Goal: Task Accomplishment & Management: Manage account settings

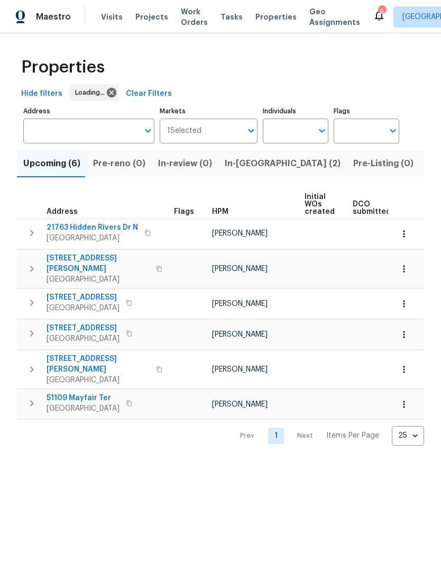
click at [427, 168] on span "Listed (18)" at bounding box center [449, 163] width 44 height 15
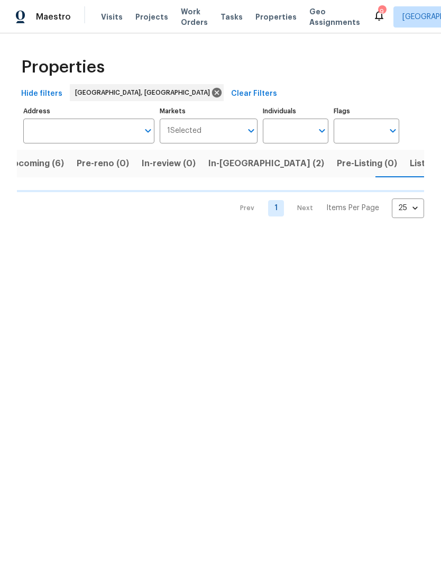
scroll to position [0, 21]
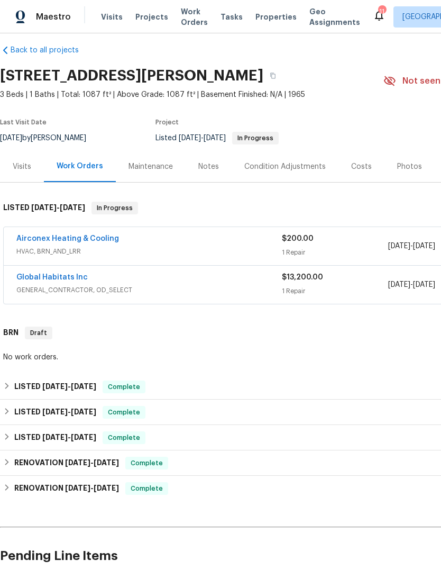
scroll to position [10, 0]
click at [107, 231] on div "Airconex Heating & Cooling HVAC, BRN_AND_LRR $200.00 1 Repair 7/28/2025 - 7/31/…" at bounding box center [299, 246] width 591 height 38
click at [104, 238] on link "Airconex Heating & Cooling" at bounding box center [67, 237] width 103 height 7
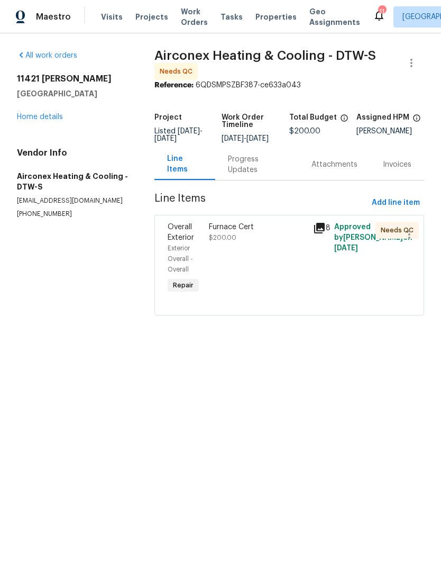
click at [322, 232] on icon at bounding box center [319, 228] width 11 height 11
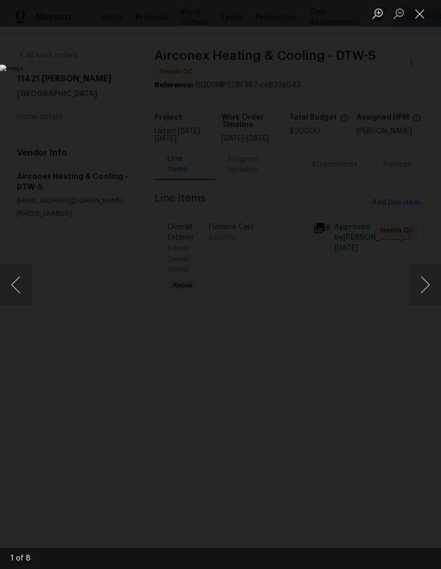
click at [429, 280] on button "Next image" at bounding box center [426, 285] width 32 height 42
click at [420, 281] on button "Next image" at bounding box center [426, 285] width 32 height 42
click at [419, 285] on button "Next image" at bounding box center [426, 285] width 32 height 42
click at [419, 287] on button "Next image" at bounding box center [426, 285] width 32 height 42
click at [419, 286] on button "Next image" at bounding box center [426, 285] width 32 height 42
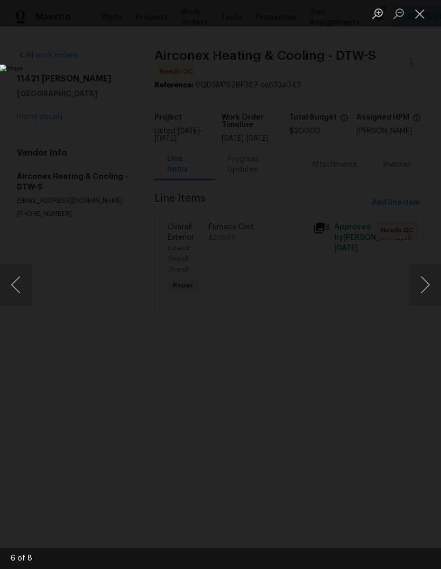
click at [418, 287] on button "Next image" at bounding box center [426, 285] width 32 height 42
click at [420, 288] on button "Next image" at bounding box center [426, 285] width 32 height 42
click at [421, 288] on button "Next image" at bounding box center [426, 285] width 32 height 42
click at [422, 288] on button "Next image" at bounding box center [426, 285] width 32 height 42
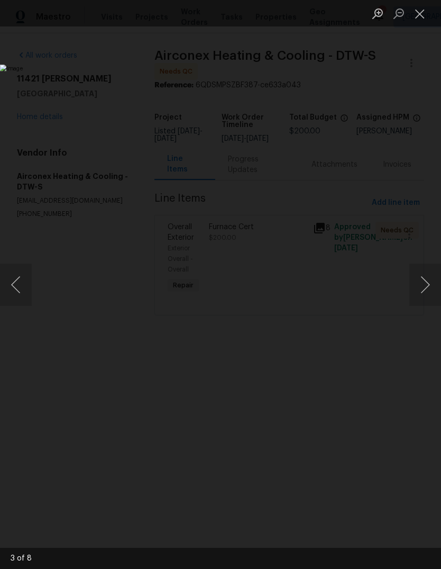
click at [422, 288] on button "Next image" at bounding box center [426, 285] width 32 height 42
click at [423, 288] on button "Next image" at bounding box center [426, 285] width 32 height 42
click at [429, 291] on button "Next image" at bounding box center [426, 285] width 32 height 42
click at [420, 295] on button "Next image" at bounding box center [426, 285] width 32 height 42
click at [423, 286] on button "Next image" at bounding box center [426, 285] width 32 height 42
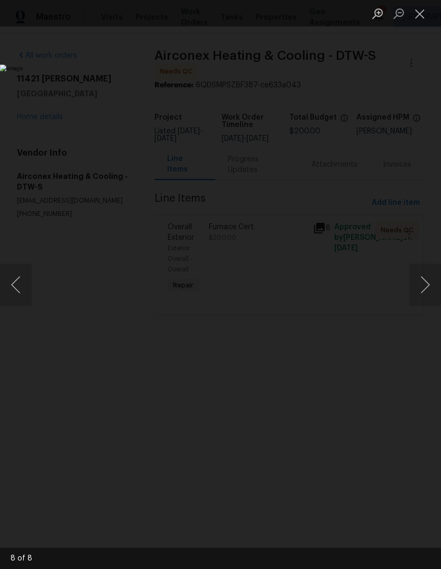
click at [420, 290] on button "Next image" at bounding box center [426, 285] width 32 height 42
click at [421, 291] on button "Next image" at bounding box center [426, 285] width 32 height 42
click at [418, 294] on button "Next image" at bounding box center [426, 285] width 32 height 42
click at [420, 15] on button "Close lightbox" at bounding box center [420, 13] width 21 height 19
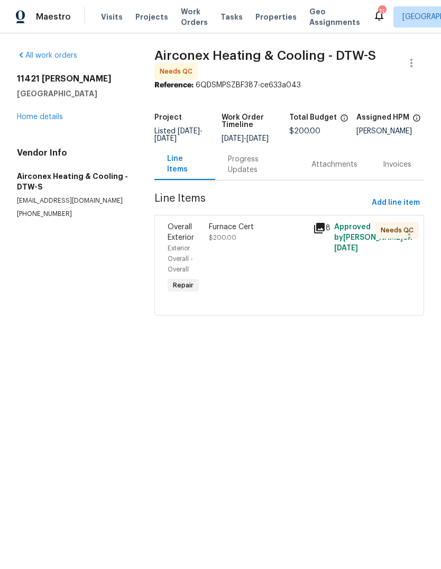
click at [261, 168] on div "Progress Updates" at bounding box center [257, 164] width 58 height 21
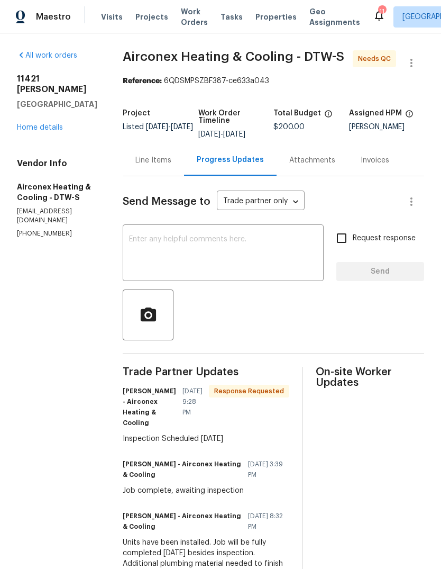
click at [155, 164] on div "Line Items" at bounding box center [153, 160] width 36 height 11
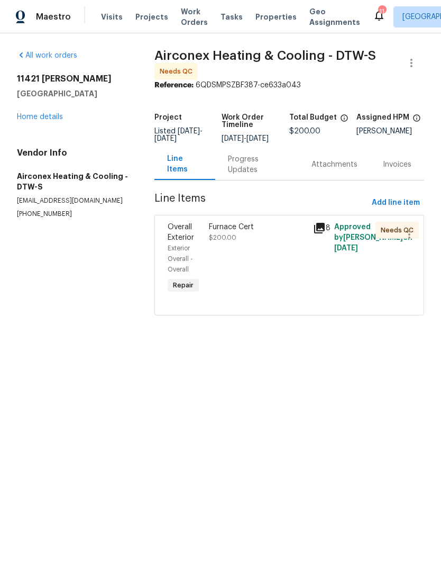
click at [254, 169] on div "Progress Updates" at bounding box center [257, 164] width 58 height 21
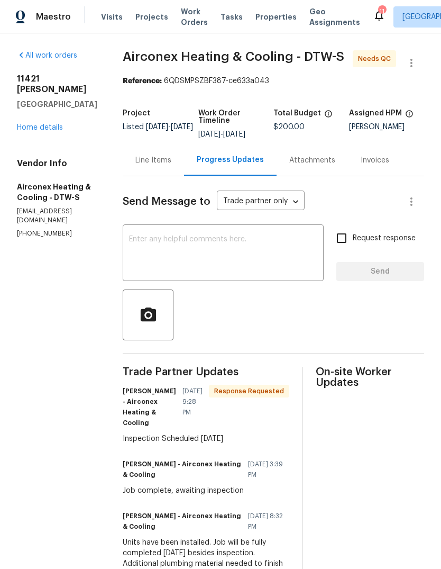
click at [33, 124] on link "Home details" at bounding box center [40, 127] width 46 height 7
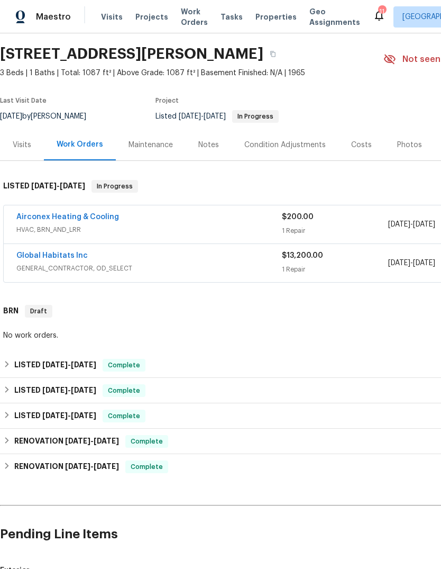
scroll to position [31, 0]
click at [204, 150] on div "Notes" at bounding box center [208, 145] width 21 height 11
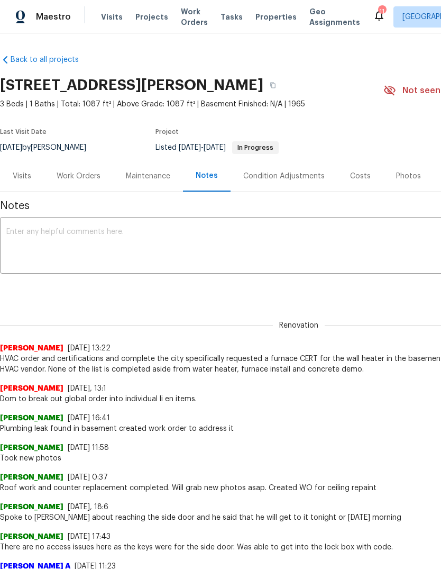
click at [71, 183] on div "Work Orders" at bounding box center [78, 175] width 69 height 31
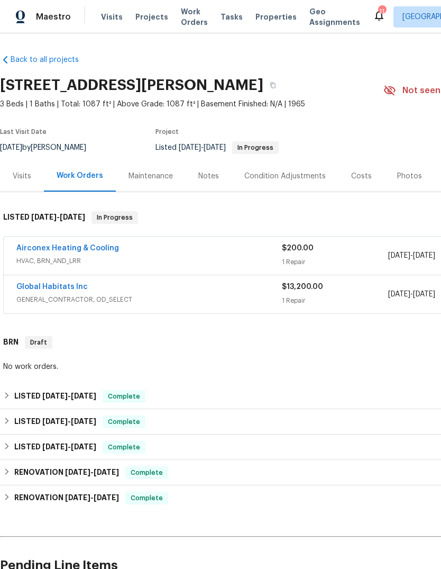
click at [85, 247] on link "Airconex Heating & Cooling" at bounding box center [67, 248] width 103 height 7
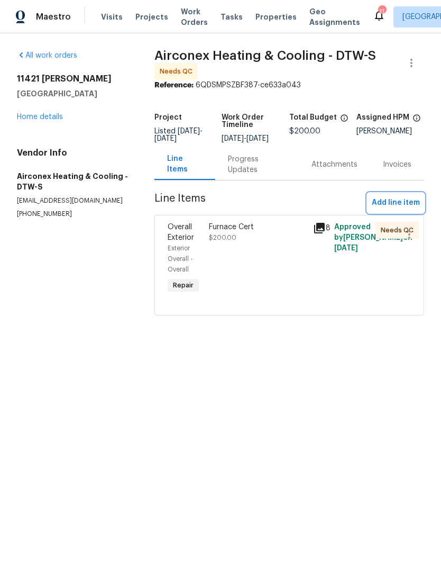
click at [403, 210] on span "Add line item" at bounding box center [396, 202] width 48 height 13
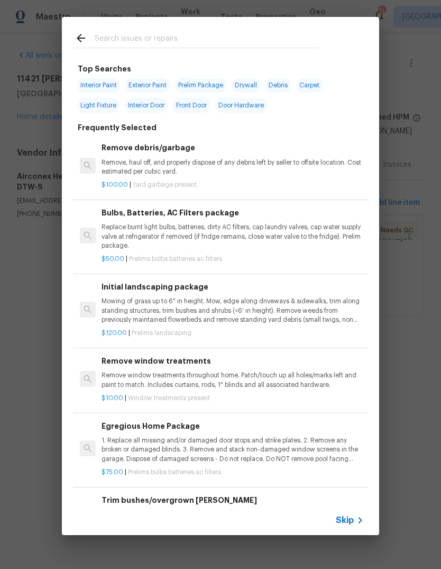
click at [239, 35] on input "text" at bounding box center [207, 40] width 224 height 16
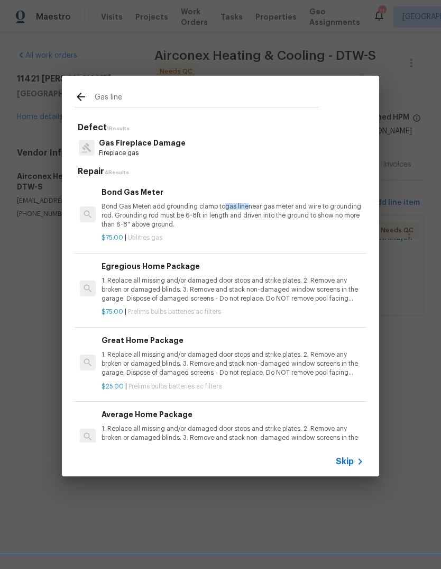
click at [247, 87] on div "Gas line" at bounding box center [197, 97] width 270 height 42
click at [257, 97] on input "Gas line" at bounding box center [207, 99] width 224 height 16
type input "G"
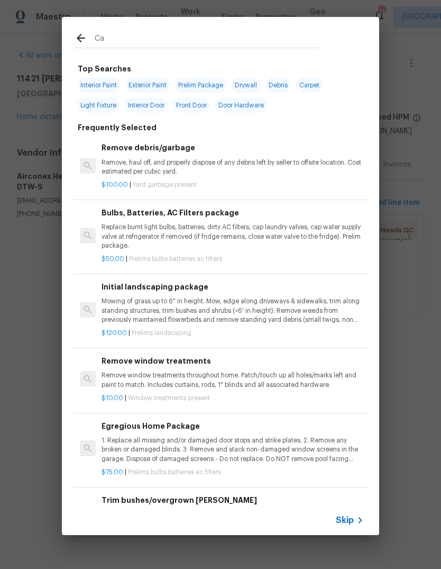
type input "Cap"
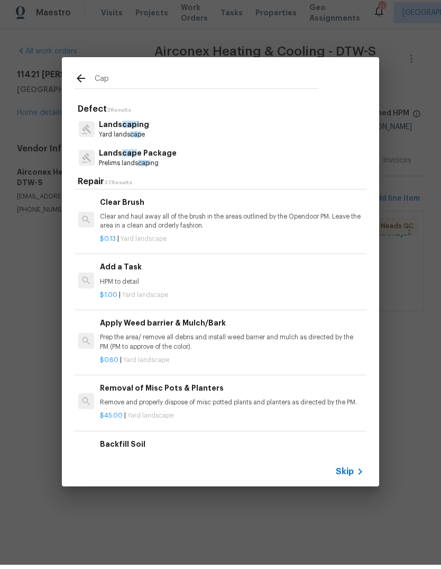
scroll to position [573, 2]
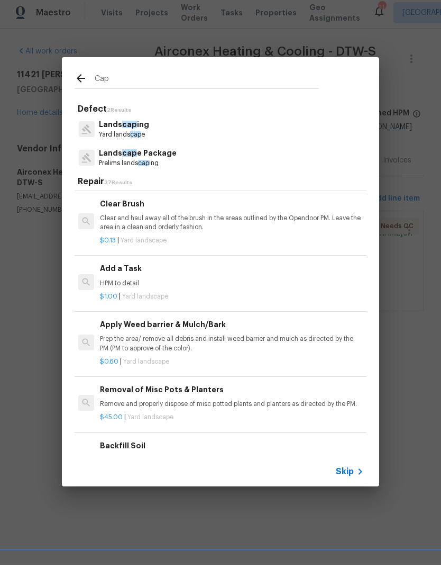
click at [214, 283] on p "HPM to detail" at bounding box center [231, 287] width 263 height 9
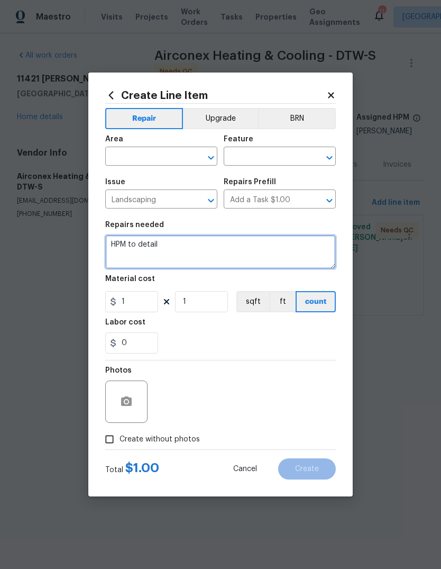
click at [206, 251] on textarea "HPM to detail" at bounding box center [220, 252] width 231 height 34
click at [220, 258] on textarea "HPM to detail" at bounding box center [220, 252] width 231 height 34
click at [224, 259] on textarea "HPM to detail" at bounding box center [220, 252] width 231 height 34
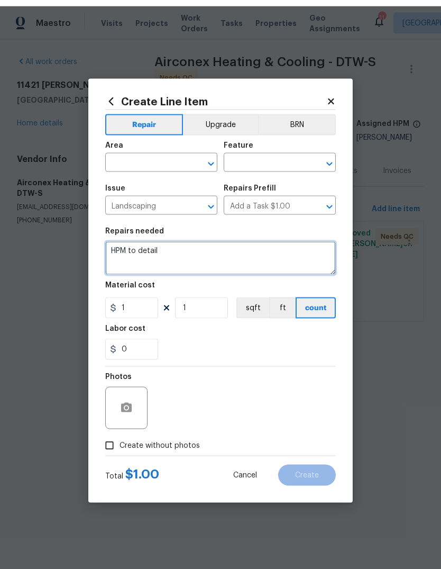
click at [228, 261] on textarea "HPM to detail" at bounding box center [220, 252] width 231 height 34
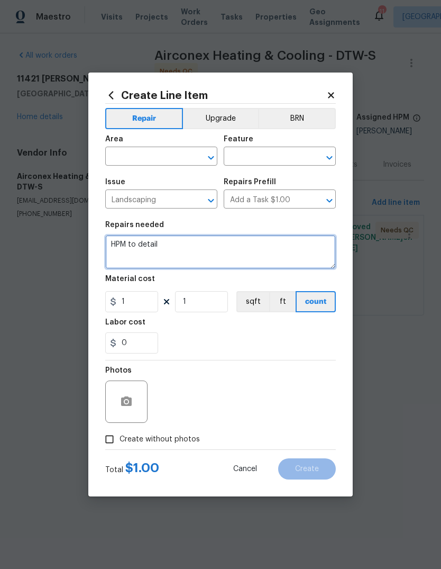
click at [115, 248] on textarea "HPM to detail" at bounding box center [220, 252] width 231 height 34
click at [222, 243] on textarea "Cut and cap gas line on basmeent heater." at bounding box center [220, 252] width 231 height 34
type textarea "Cut and cap gas line on basement heater."
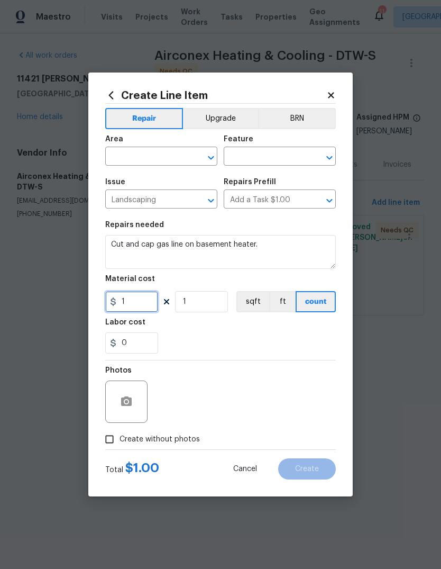
click at [149, 304] on input "1" at bounding box center [131, 301] width 53 height 21
type input "150"
click at [289, 360] on section "Repairs needed Cut and cap gas line on basement heater. Material cost 150 1 sqf…" at bounding box center [220, 287] width 231 height 145
click at [192, 436] on span "Create without photos" at bounding box center [160, 439] width 80 height 11
click at [120, 436] on input "Create without photos" at bounding box center [110, 439] width 20 height 20
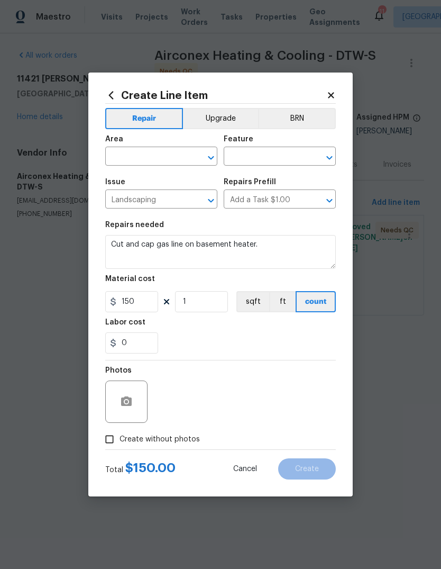
checkbox input "true"
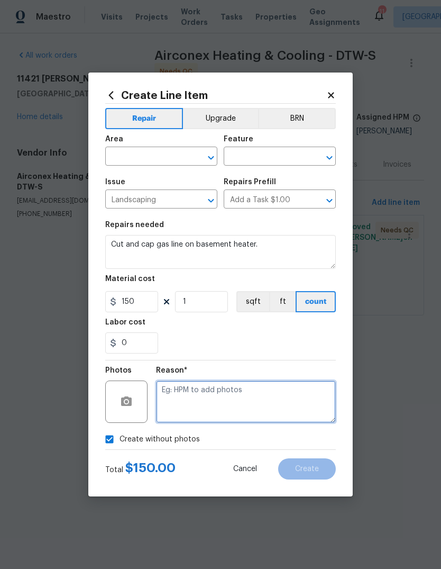
click at [228, 403] on textarea at bounding box center [246, 402] width 180 height 42
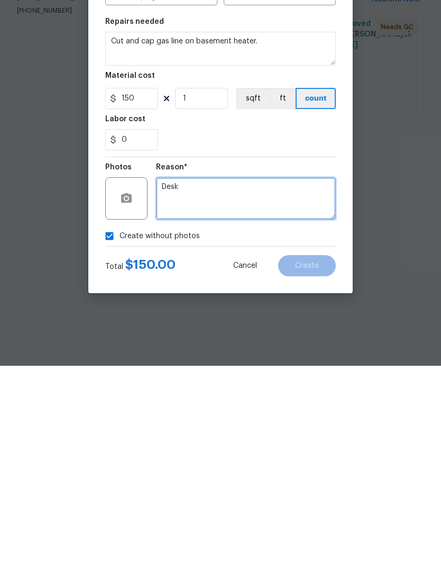
type textarea "Desk"
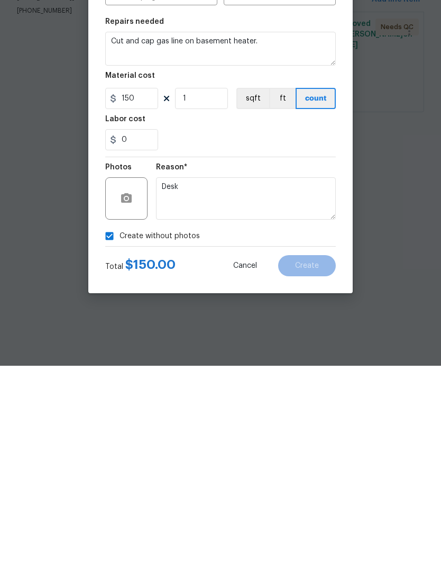
click at [277, 215] on section "Repairs needed Cut and cap gas line on basement heater. Material cost 150 1 sqf…" at bounding box center [220, 287] width 231 height 145
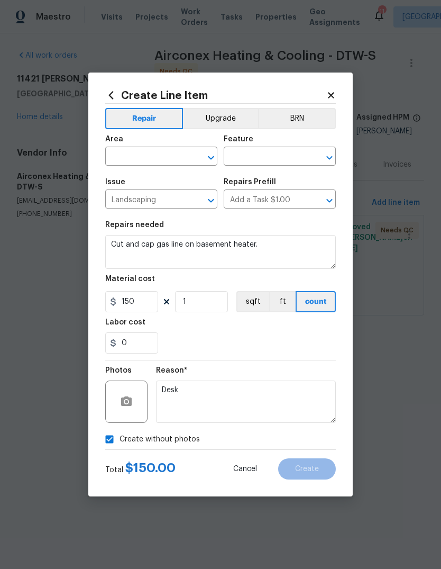
click at [138, 176] on span "Issue Landscaping ​" at bounding box center [161, 193] width 112 height 43
click at [151, 164] on input "text" at bounding box center [146, 157] width 83 height 16
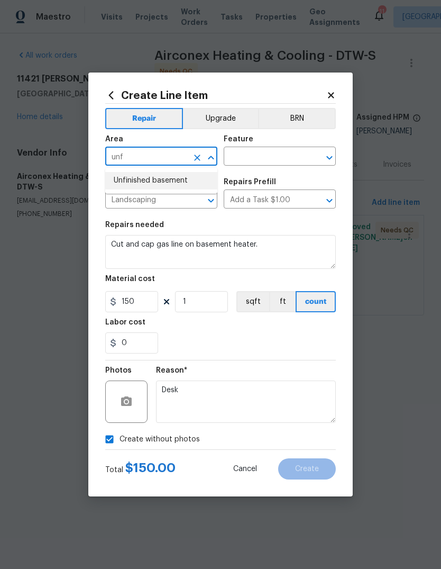
click at [174, 187] on li "Unfinished basement" at bounding box center [161, 180] width 112 height 17
type input "Unfinished basement"
click at [261, 153] on input "text" at bounding box center [265, 157] width 83 height 16
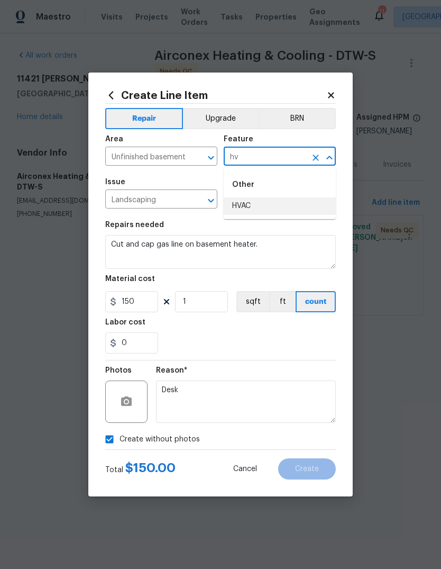
click at [270, 211] on li "HVAC" at bounding box center [280, 205] width 112 height 17
type input "HVAC"
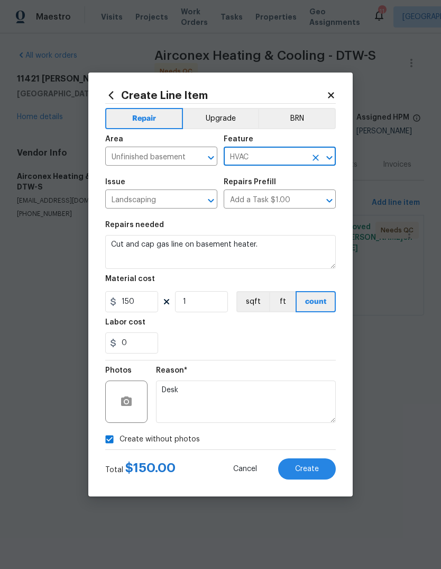
click at [284, 337] on div "0" at bounding box center [220, 342] width 231 height 21
click at [305, 472] on span "Create" at bounding box center [307, 469] width 24 height 8
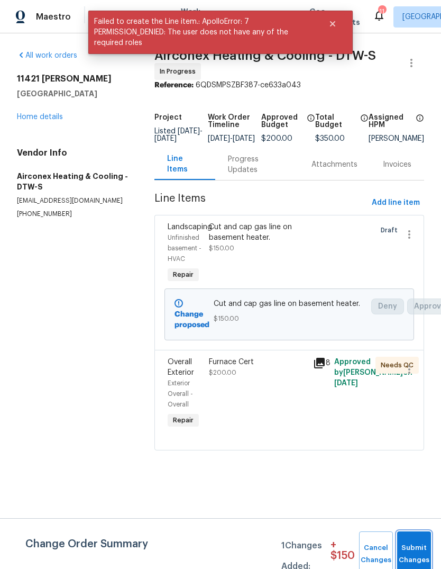
click at [429, 549] on button "Submit Changes" at bounding box center [414, 554] width 34 height 46
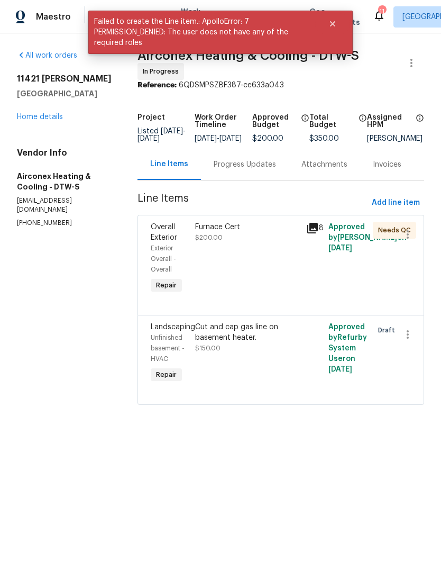
click at [49, 115] on link "Home details" at bounding box center [40, 116] width 46 height 7
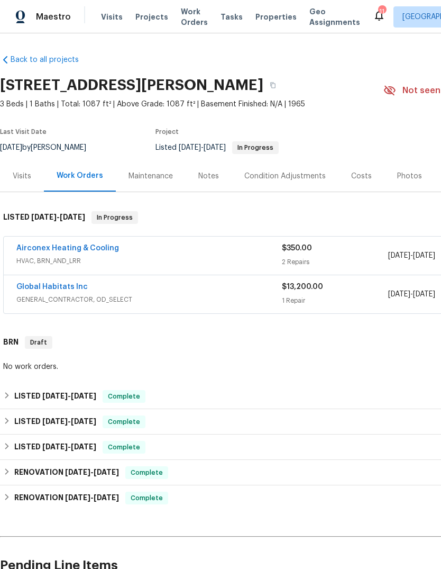
click at [375, 19] on icon at bounding box center [379, 16] width 8 height 11
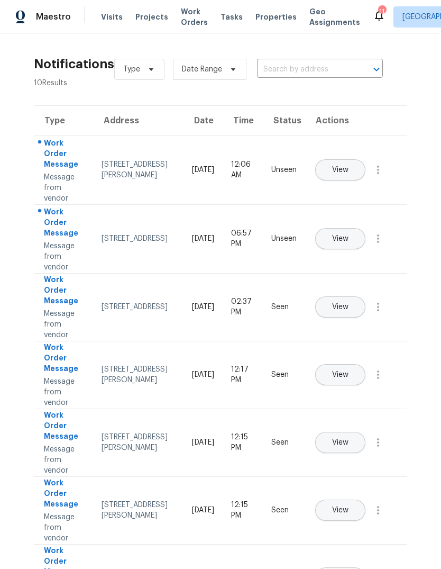
click at [349, 166] on span "View" at bounding box center [340, 170] width 16 height 8
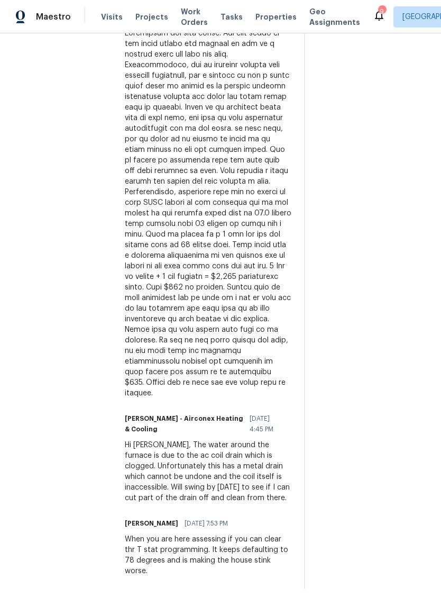
scroll to position [411, 0]
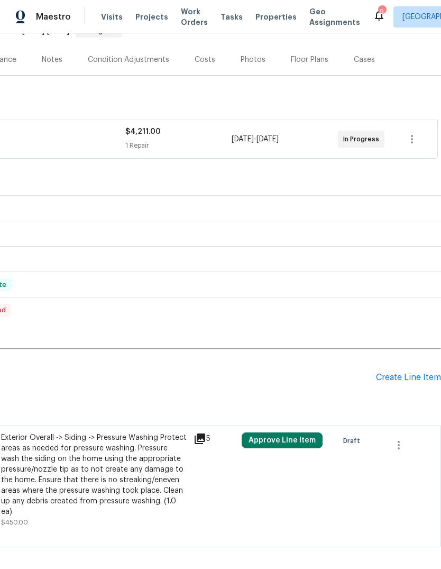
scroll to position [116, 157]
click at [398, 376] on div "Create Line Item" at bounding box center [408, 378] width 65 height 10
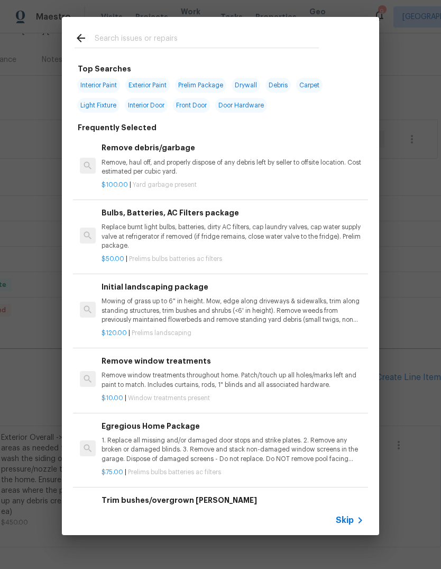
click at [103, 24] on div at bounding box center [197, 38] width 270 height 42
click at [107, 33] on input "text" at bounding box center [207, 40] width 224 height 16
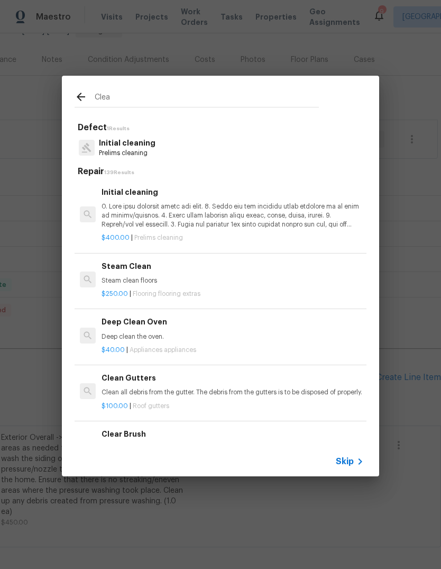
type input "Clean"
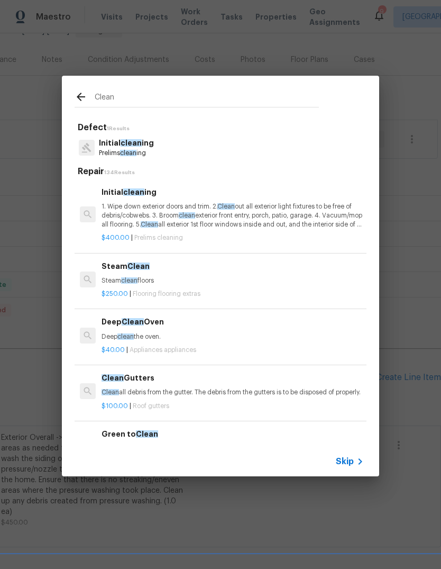
click at [129, 219] on p "1. Wipe down exterior doors and trim. 2. Clean out all exterior light fixtures …" at bounding box center [233, 215] width 263 height 27
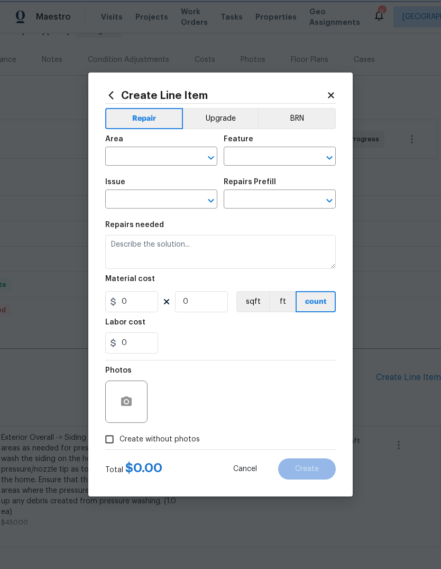
type input "Home Readiness Packages"
type input "Initial cleaning"
type textarea "1. Wipe down exterior doors and trim. 2. Clean out all exterior light fixtures …"
type input "1"
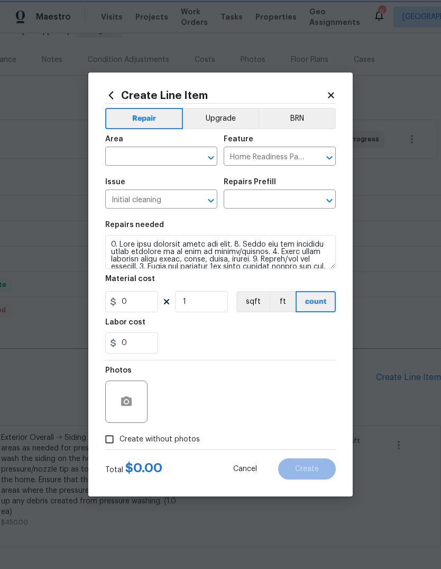
type input "Initial cleaning $400.00"
click at [137, 309] on input "400" at bounding box center [131, 301] width 53 height 21
click at [125, 302] on input "400" at bounding box center [131, 301] width 53 height 21
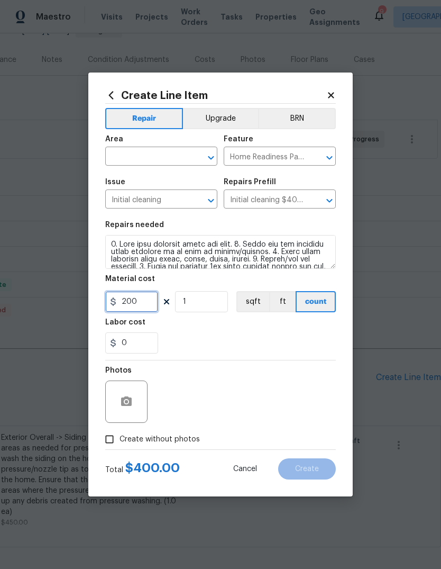
type input "200"
click at [291, 336] on div "0" at bounding box center [220, 342] width 231 height 21
click at [173, 159] on input "text" at bounding box center [146, 157] width 83 height 16
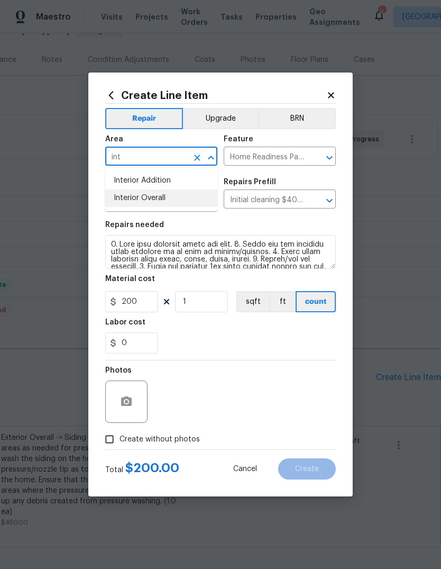
click at [184, 201] on li "Interior Overall" at bounding box center [161, 197] width 112 height 17
type input "Interior Overall"
click at [219, 342] on div "0" at bounding box center [220, 342] width 231 height 21
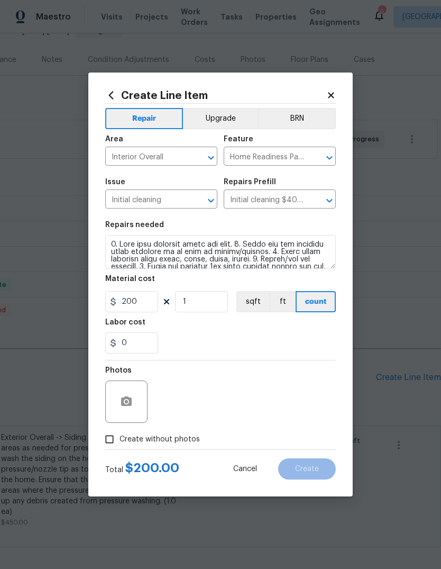
click at [172, 439] on span "Create without photos" at bounding box center [160, 439] width 80 height 11
click at [120, 439] on input "Create without photos" at bounding box center [110, 439] width 20 height 20
checkbox input "true"
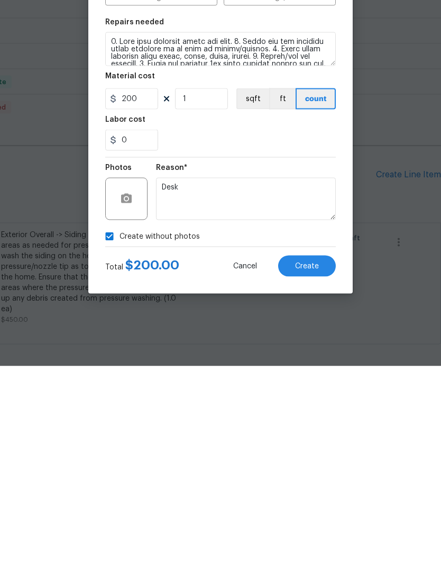
type textarea "Desk"
click at [310, 458] on button "Create" at bounding box center [307, 468] width 58 height 21
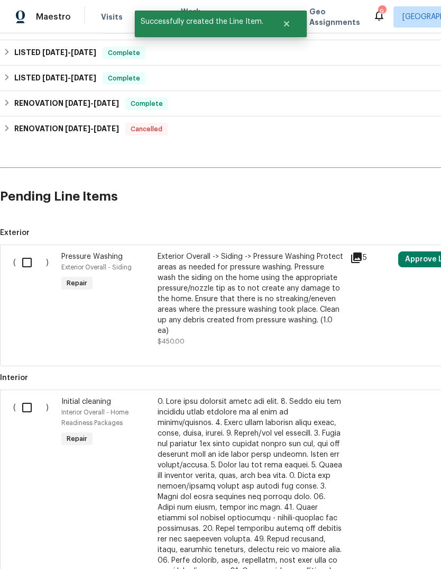
scroll to position [301, 0]
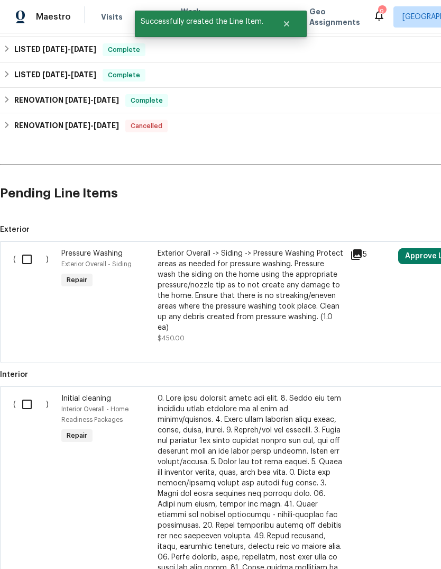
click at [23, 393] on input "checkbox" at bounding box center [31, 404] width 30 height 22
checkbox input "true"
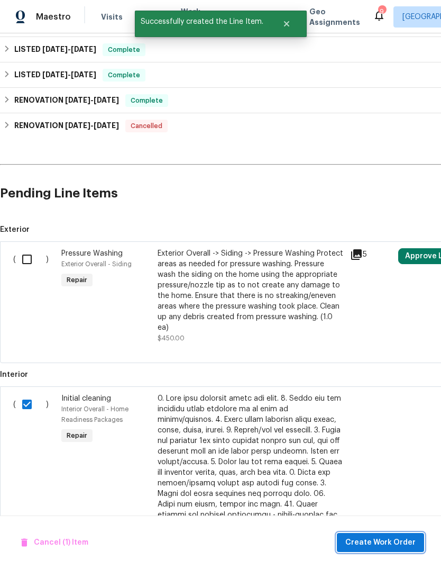
click at [382, 546] on span "Create Work Order" at bounding box center [381, 542] width 70 height 13
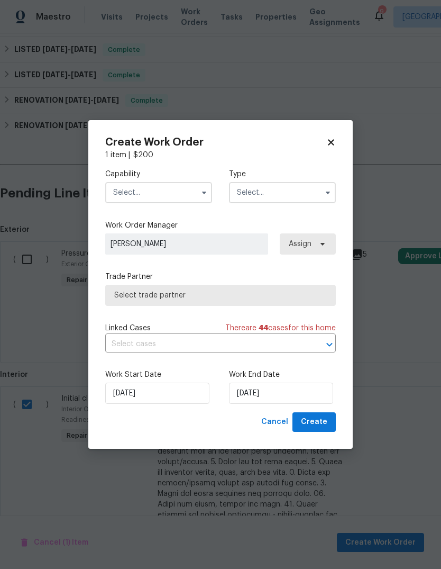
click at [133, 197] on input "text" at bounding box center [158, 192] width 107 height 21
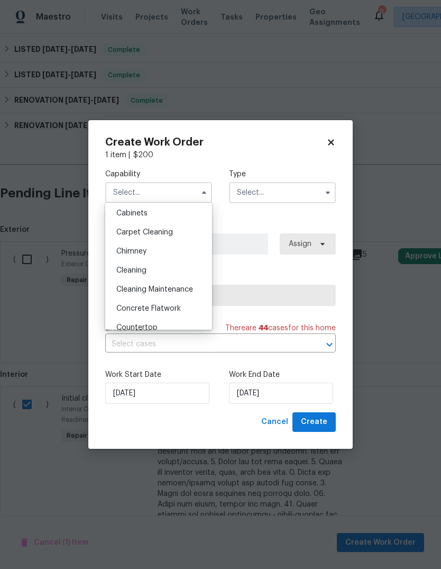
scroll to position [99, 0]
click at [124, 272] on div "Cleaning" at bounding box center [159, 268] width 102 height 19
type input "Cleaning"
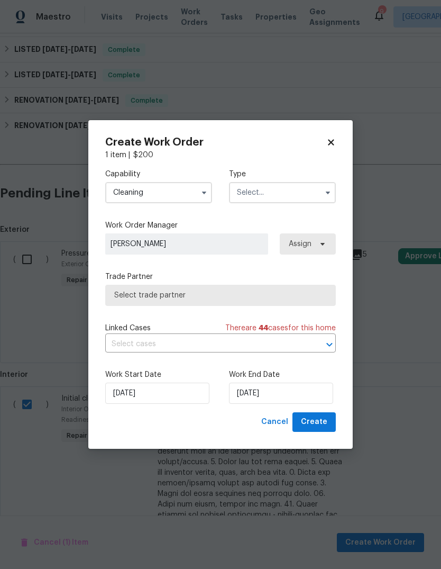
click at [285, 213] on div "Capability Cleaning Type Work Order Manager Dominic Herron Assign Trade Partner…" at bounding box center [220, 286] width 231 height 252
click at [301, 190] on input "text" at bounding box center [282, 192] width 107 height 21
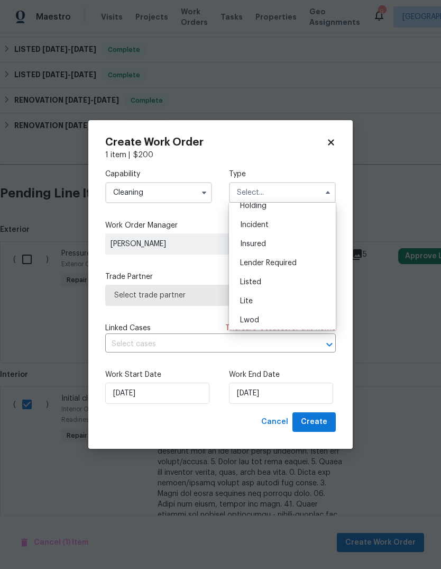
scroll to position [46, 0]
click at [283, 280] on div "Listed" at bounding box center [283, 283] width 102 height 19
type input "Listed"
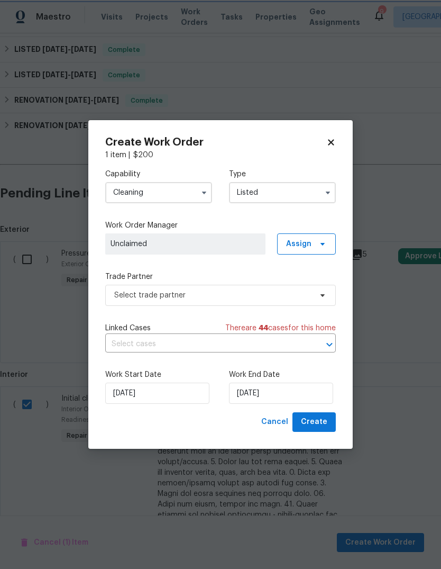
scroll to position [0, 0]
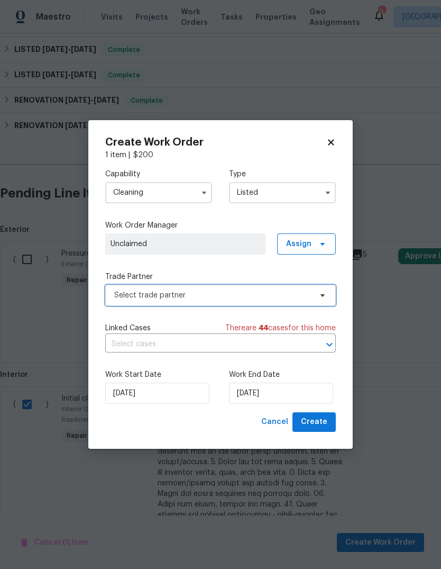
click at [258, 304] on span "Select trade partner" at bounding box center [220, 295] width 231 height 21
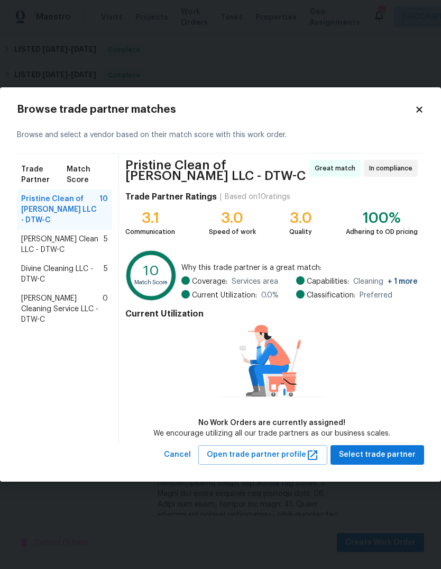
click at [73, 237] on span "Capelli Crystal Clean LLC - DTW-C" at bounding box center [62, 244] width 83 height 21
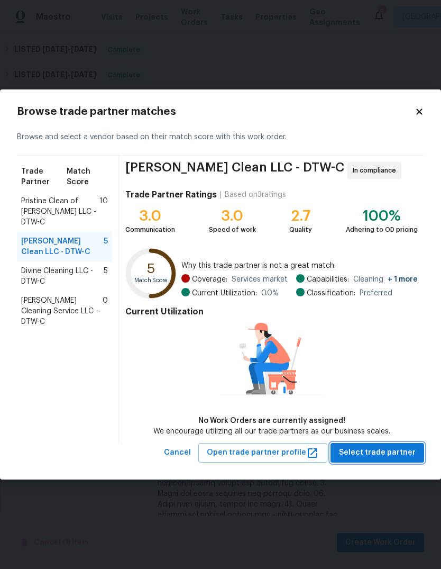
click at [386, 452] on span "Select trade partner" at bounding box center [377, 452] width 77 height 13
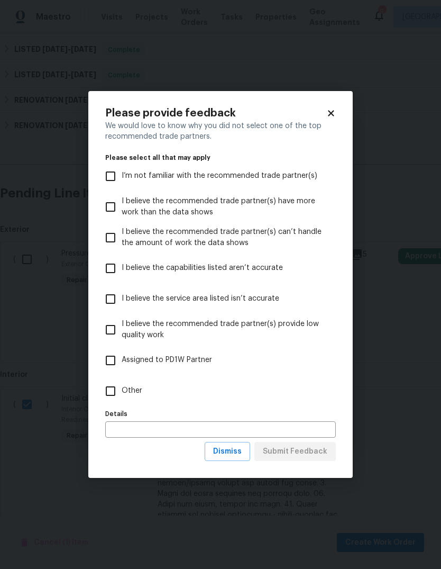
click at [131, 384] on label "Other" at bounding box center [214, 391] width 228 height 31
click at [122, 384] on input "Other" at bounding box center [111, 391] width 22 height 22
checkbox input "true"
click at [309, 449] on span "Submit Feedback" at bounding box center [295, 451] width 65 height 13
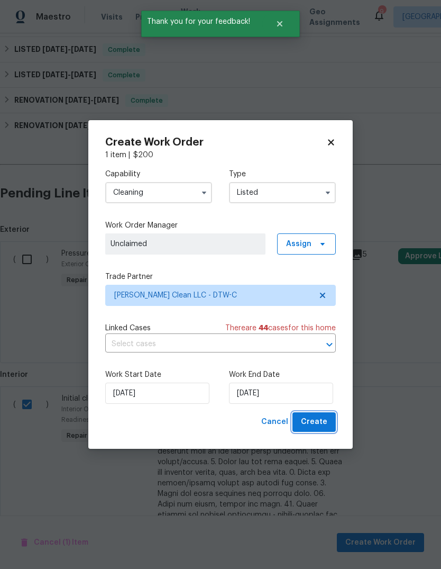
click at [319, 427] on span "Create" at bounding box center [314, 421] width 26 height 13
checkbox input "false"
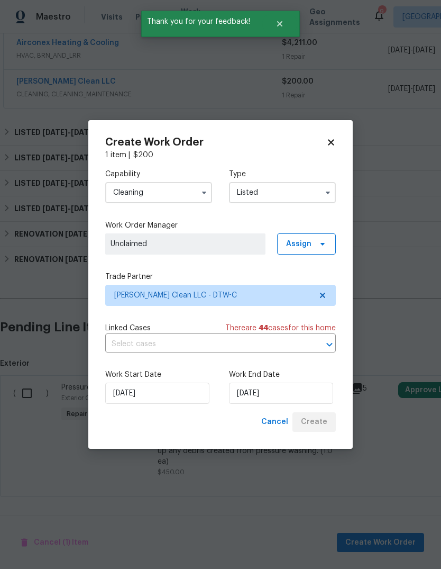
scroll to position [155, 0]
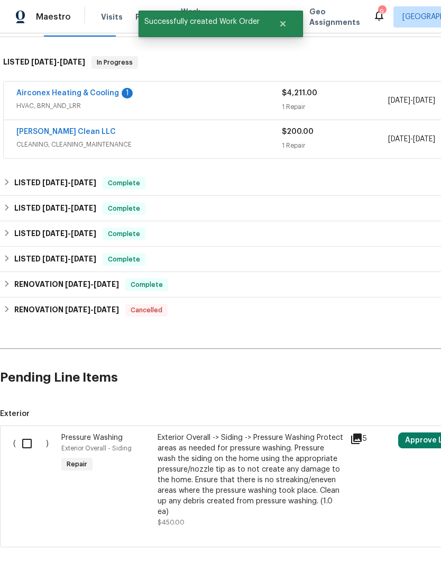
click at [77, 128] on link "Capelli Crystal Clean LLC" at bounding box center [66, 131] width 100 height 7
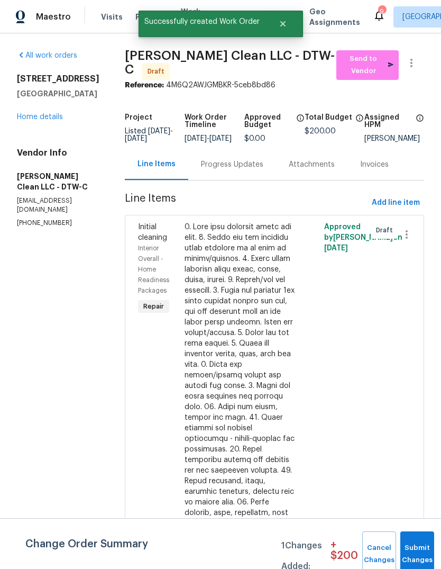
click at [223, 180] on div "Progress Updates" at bounding box center [232, 164] width 88 height 31
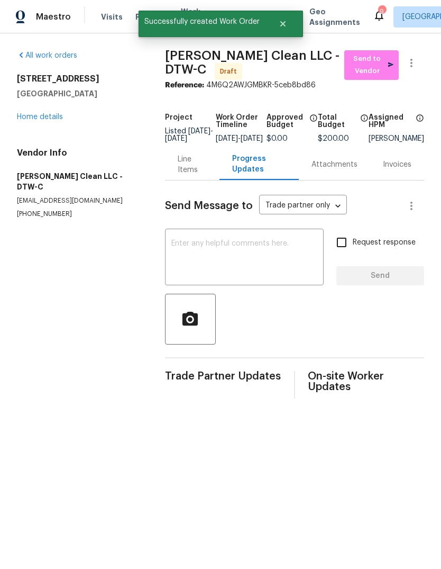
click at [251, 266] on textarea at bounding box center [244, 258] width 146 height 37
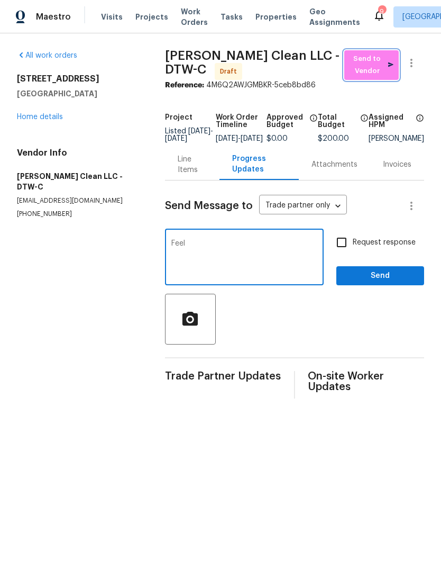
click at [377, 57] on span "Send to Vendor" at bounding box center [372, 65] width 44 height 24
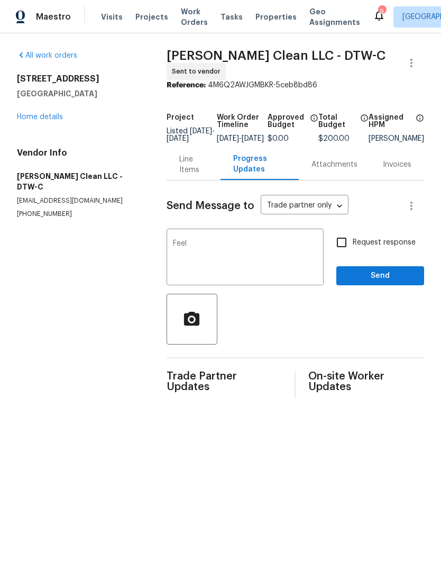
click at [265, 260] on textarea "Feel" at bounding box center [245, 258] width 144 height 37
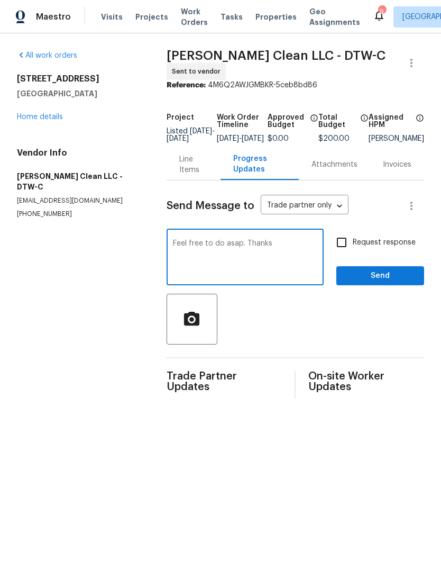
type textarea "Feel free to do asap. Thanks"
click at [351, 283] on span "Send" at bounding box center [380, 275] width 71 height 13
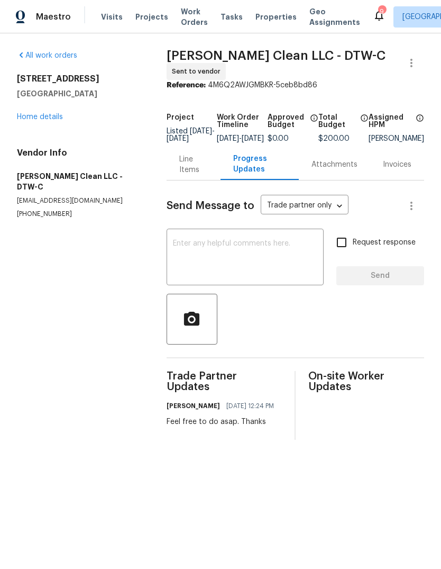
click at [256, 16] on span "Properties" at bounding box center [276, 17] width 41 height 11
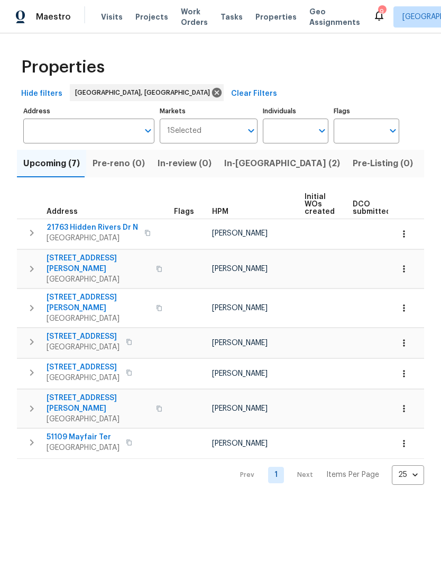
click at [426, 159] on span "Listed (18)" at bounding box center [448, 163] width 44 height 15
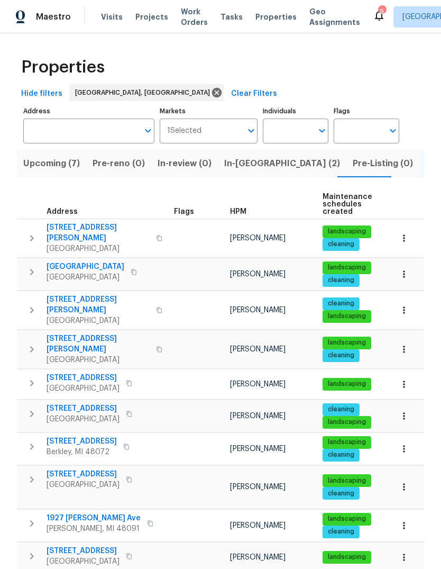
click at [246, 165] on span "In-reno (2)" at bounding box center [282, 163] width 116 height 15
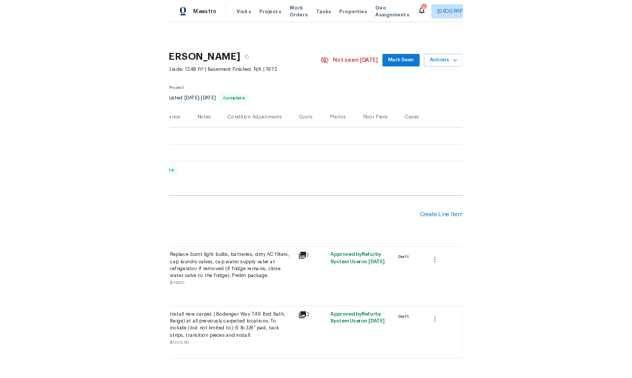
scroll to position [0, 157]
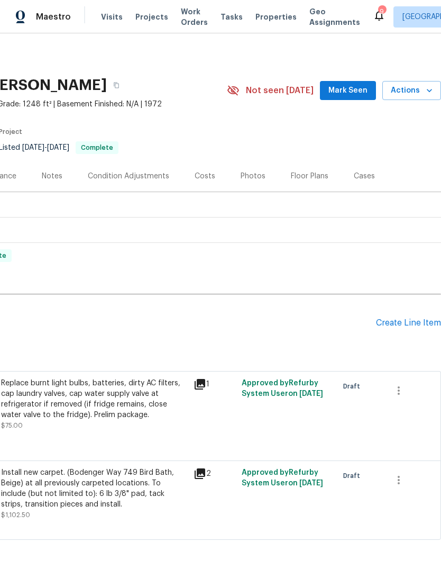
click at [415, 321] on div "Create Line Item" at bounding box center [408, 323] width 65 height 10
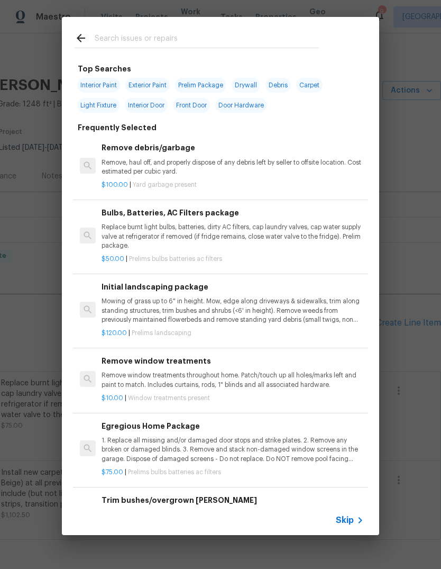
click at [156, 35] on input "text" at bounding box center [207, 40] width 224 height 16
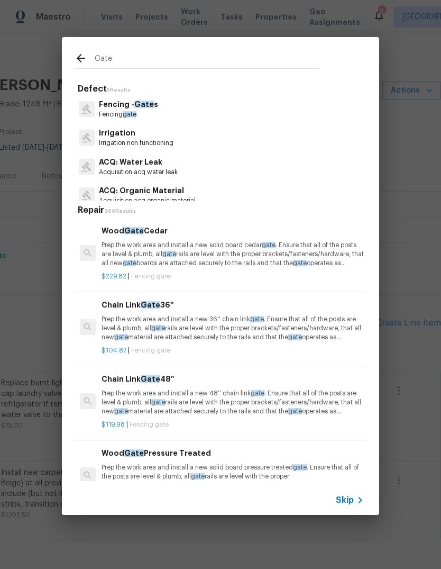
type input "Gate"
click at [219, 100] on div "Fencing - Gate s Fencing gate" at bounding box center [221, 109] width 292 height 29
click at [186, 322] on p "Prep the work area and install a new 36'' chain link gate . Ensure that all of …" at bounding box center [233, 328] width 263 height 27
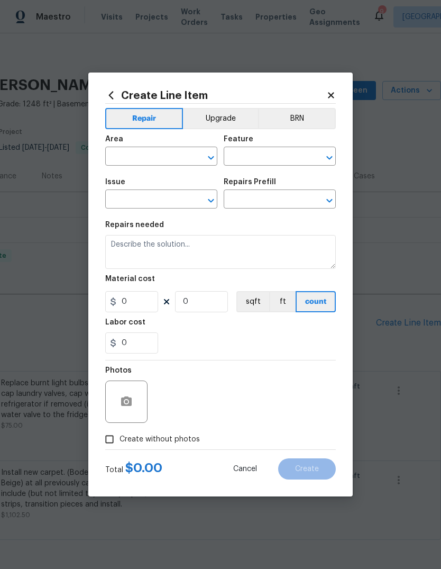
type input "Fencing - Gates"
type input "Chain Link Gate 36'' $104.87"
type textarea "Prep the work area and install a new 36'' chain link gate. Ensure that all of t…"
type input "104.87"
type input "1"
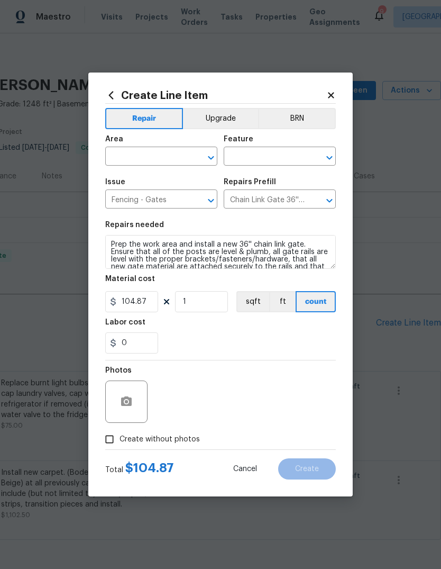
scroll to position [0, 0]
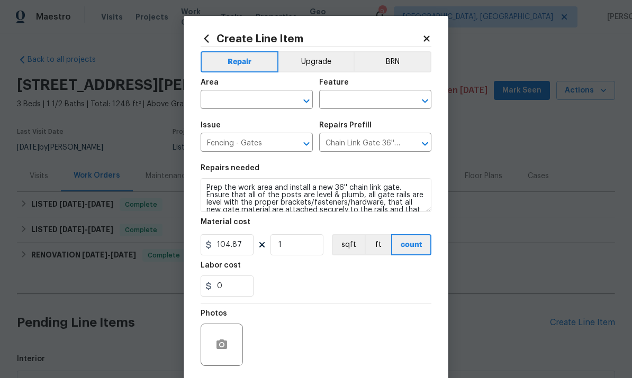
click at [197, 357] on div "Create Line Item Repair Upgrade BRN Area ​ Feature ​ Issue Fencing - Gates ​ Re…" at bounding box center [316, 228] width 265 height 424
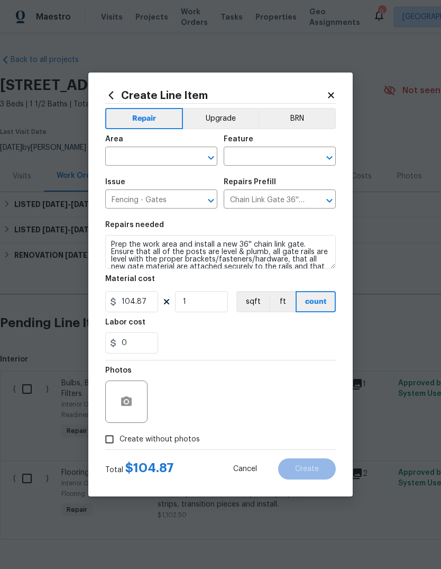
click at [145, 147] on div "Area" at bounding box center [161, 142] width 112 height 14
click at [171, 152] on input "text" at bounding box center [146, 157] width 83 height 16
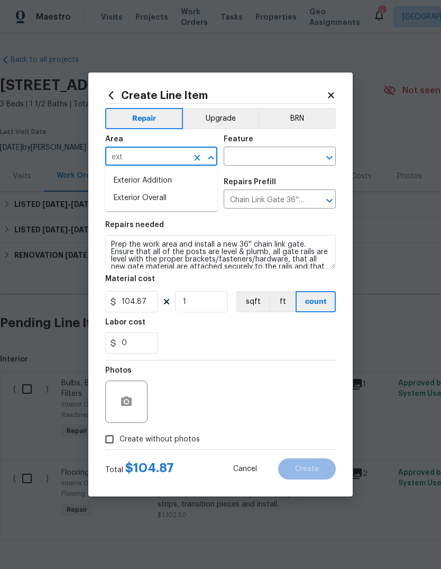
click at [179, 196] on li "Exterior Overall" at bounding box center [161, 197] width 112 height 17
type input "Exterior Overall"
click at [267, 163] on input "text" at bounding box center [265, 157] width 83 height 16
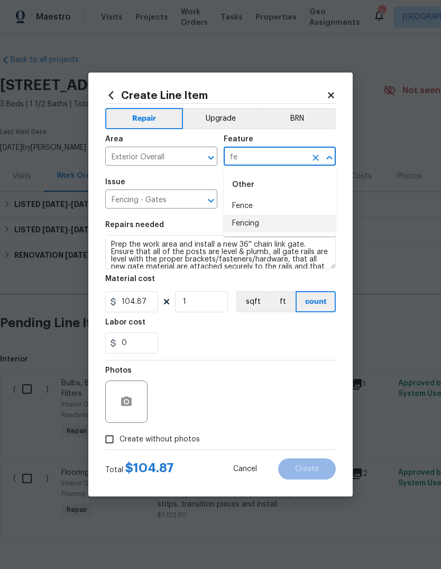
click at [271, 231] on li "Fencing" at bounding box center [280, 223] width 112 height 17
type input "Fencing"
click at [246, 336] on div "0" at bounding box center [220, 342] width 231 height 21
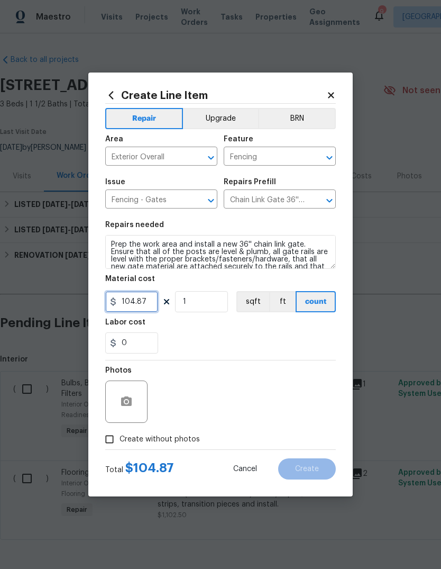
click at [132, 296] on input "104.87" at bounding box center [131, 301] width 53 height 21
click at [136, 299] on input "104.87" at bounding box center [131, 301] width 53 height 21
click at [135, 298] on input "104.87" at bounding box center [131, 301] width 53 height 21
click at [140, 306] on input "104.87" at bounding box center [131, 301] width 53 height 21
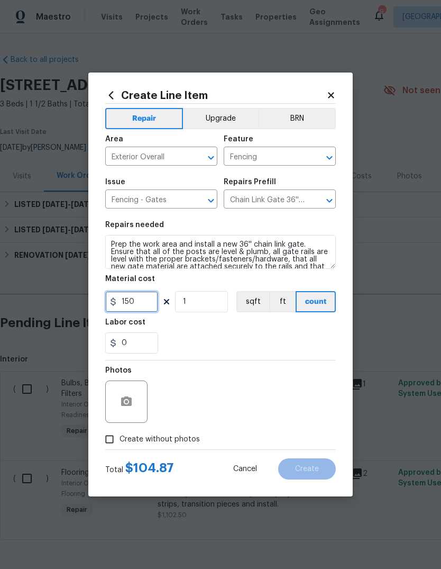
type input "150"
click at [288, 335] on div "0" at bounding box center [220, 342] width 231 height 21
click at [156, 447] on label "Create without photos" at bounding box center [150, 439] width 101 height 20
click at [120, 447] on input "Create without photos" at bounding box center [110, 439] width 20 height 20
checkbox input "true"
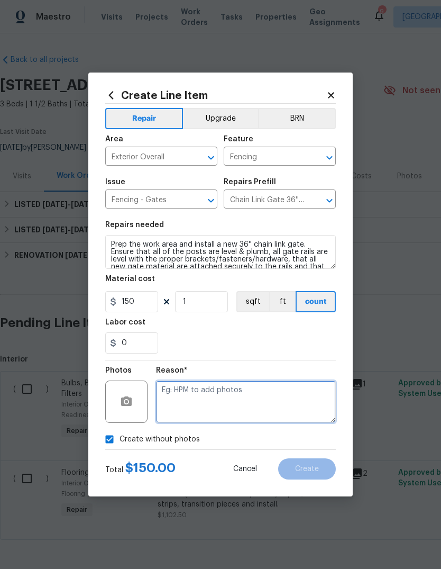
click at [207, 397] on textarea at bounding box center [246, 402] width 180 height 42
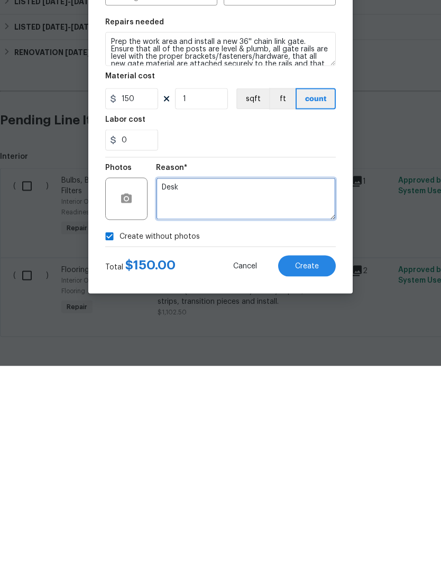
type textarea "Desk"
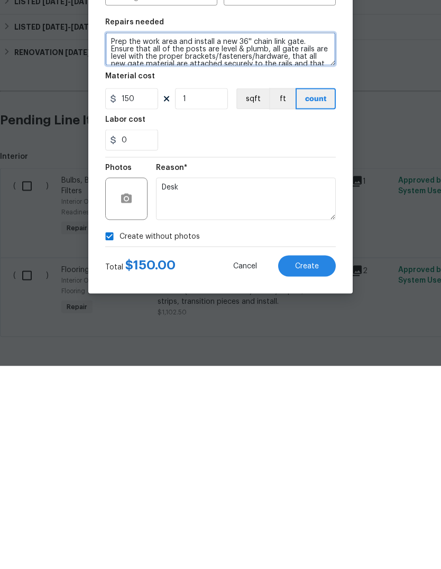
click at [224, 235] on textarea "Prep the work area and install a new 36'' chain link gate. Ensure that all of t…" at bounding box center [220, 252] width 231 height 34
click at [223, 235] on textarea "Prep the work area and install a new 36'' chain link gate. Ensure that all of t…" at bounding box center [220, 252] width 231 height 34
click at [225, 235] on textarea "Prep the work area and install a new 36'' chain link gate. Ensure that all of t…" at bounding box center [220, 252] width 231 height 34
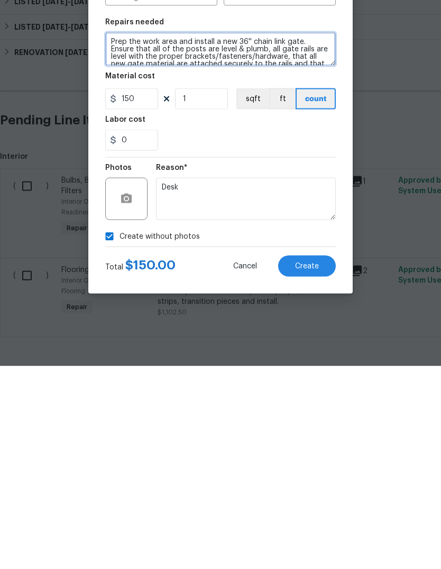
click at [225, 235] on textarea "Prep the work area and install a new 36'' chain link gate. Ensure that all of t…" at bounding box center [220, 252] width 231 height 34
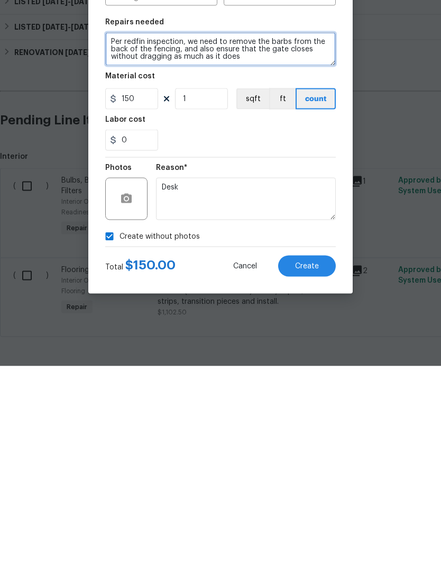
click at [131, 235] on textarea "Per redfin inspection, we need to remove the barbs from the back of the fencing…" at bounding box center [220, 252] width 231 height 34
click at [259, 235] on textarea "Per inspection, we need to remove the barbs from the back of the fencing, and a…" at bounding box center [220, 252] width 231 height 34
click at [141, 235] on textarea "Per inspection, we need to remove the barbs from the back of the fencing, and a…" at bounding box center [220, 252] width 231 height 34
click at [302, 235] on textarea "Per inspection, we need to remove the barbs from the back of the fencing, and a…" at bounding box center [220, 252] width 231 height 34
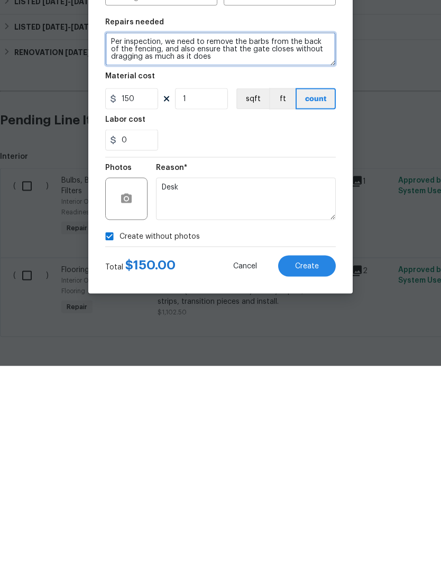
click at [302, 235] on textarea "Per inspection, we need to remove the barbs from the back of the fencing, and a…" at bounding box center [220, 252] width 231 height 34
click at [311, 235] on textarea "Per inspection, we need to remove the barbs from the back of the fencing, and a…" at bounding box center [220, 252] width 231 height 34
click at [137, 235] on textarea "Per inspection, we need to remove the barbs from the the fencing, and also ensu…" at bounding box center [220, 252] width 231 height 34
type textarea "Per inspection, we need to remove the barbs from the the fencing, specifically …"
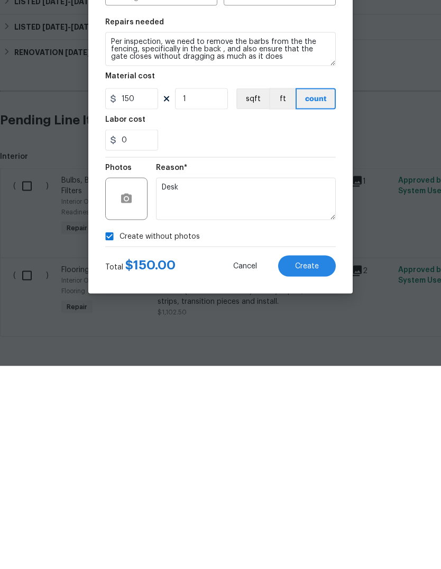
click at [307, 332] on div "0" at bounding box center [220, 342] width 231 height 21
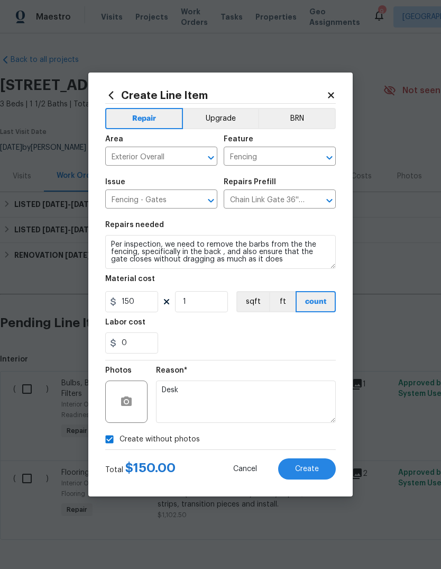
click at [307, 472] on span "Create" at bounding box center [307, 469] width 24 height 8
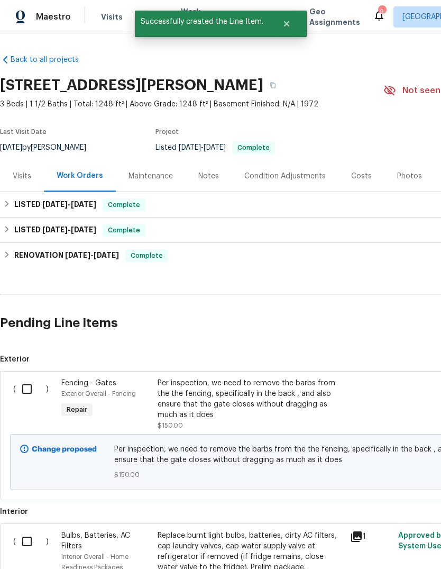
click at [20, 378] on input "checkbox" at bounding box center [31, 389] width 30 height 22
checkbox input "true"
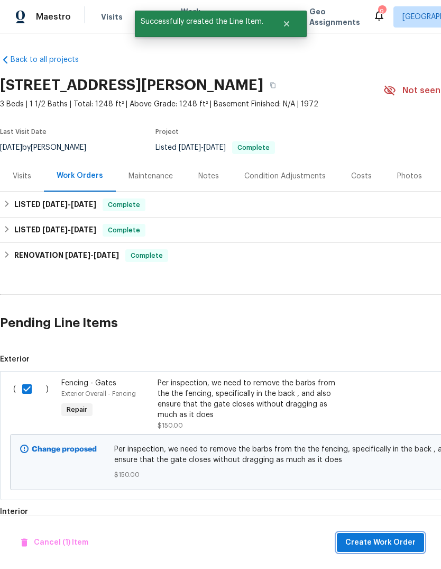
click at [379, 546] on span "Create Work Order" at bounding box center [381, 542] width 70 height 13
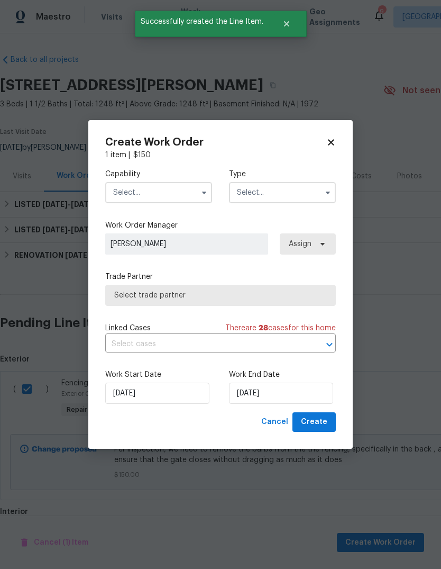
click at [180, 184] on input "text" at bounding box center [158, 192] width 107 height 21
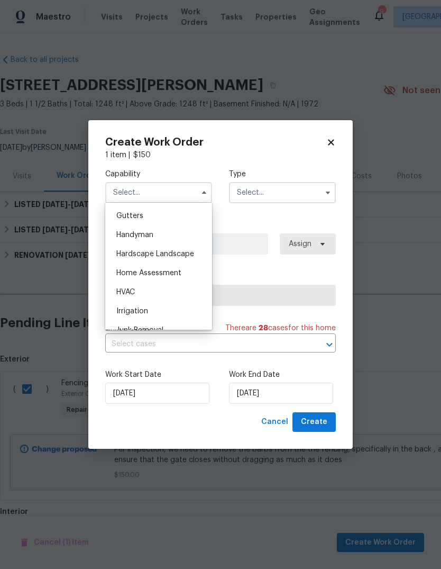
scroll to position [563, 0]
click at [169, 234] on div "Handyman" at bounding box center [159, 233] width 102 height 19
type input "Handyman"
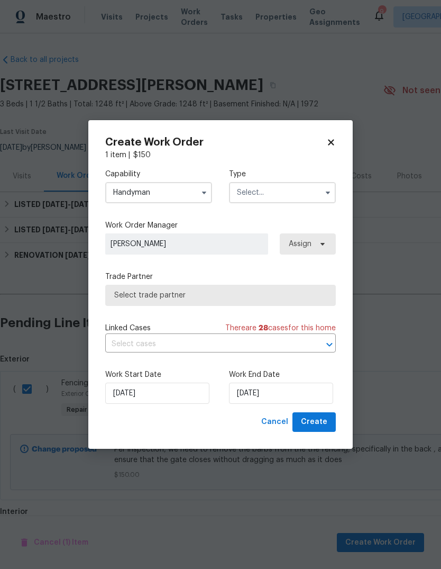
click at [310, 194] on input "text" at bounding box center [282, 192] width 107 height 21
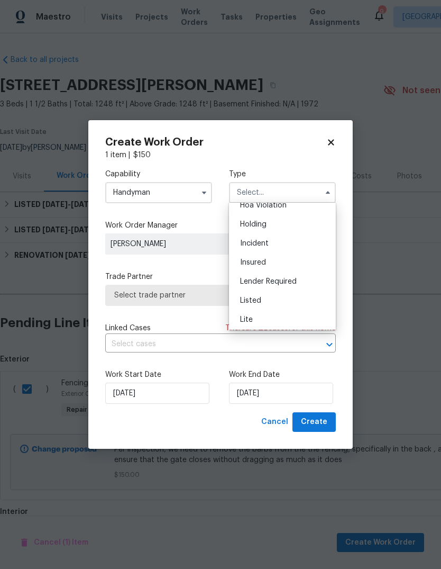
scroll to position [42, 0]
click at [281, 288] on div "Listed" at bounding box center [283, 287] width 102 height 19
type input "Listed"
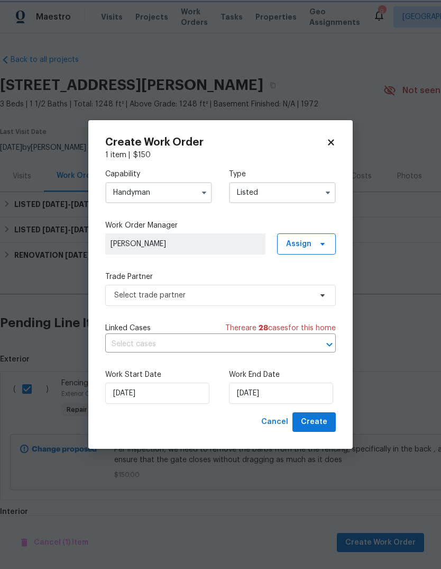
scroll to position [0, 0]
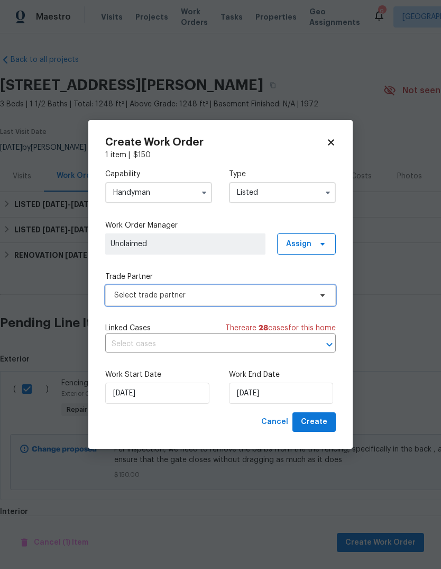
click at [243, 297] on span "Select trade partner" at bounding box center [212, 295] width 197 height 11
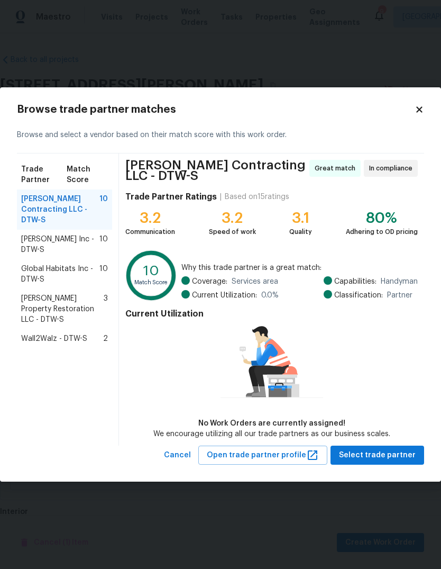
click at [77, 333] on span "Wall2Walz - DTW-S" at bounding box center [54, 338] width 66 height 11
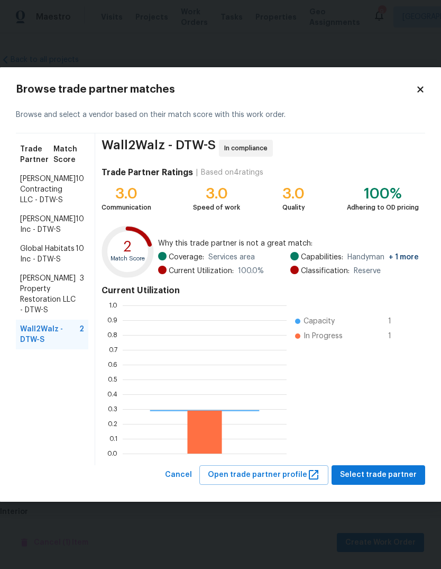
scroll to position [148, 164]
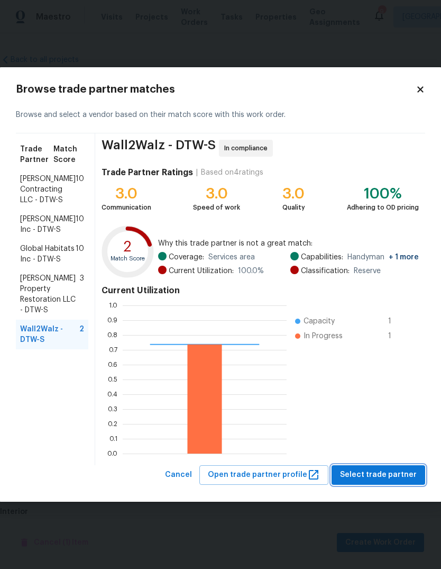
click at [386, 477] on span "Select trade partner" at bounding box center [378, 474] width 77 height 13
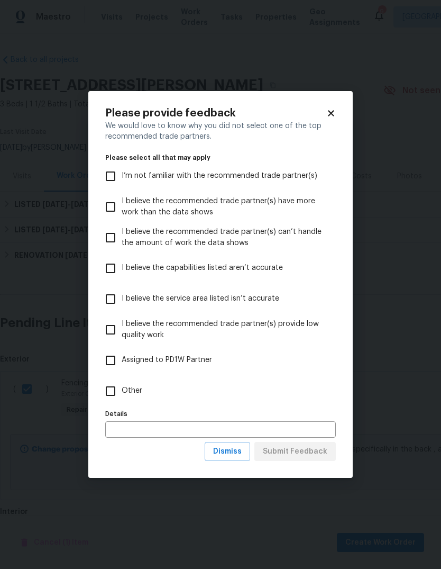
click at [120, 390] on input "Other" at bounding box center [111, 391] width 22 height 22
checkbox input "true"
click at [304, 460] on button "Submit Feedback" at bounding box center [296, 452] width 82 height 20
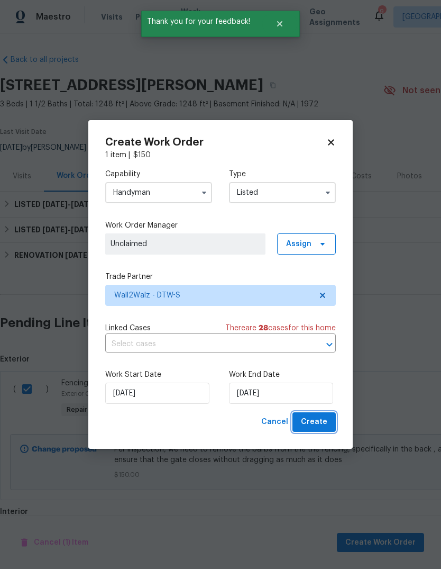
click at [318, 423] on span "Create" at bounding box center [314, 421] width 26 height 13
checkbox input "false"
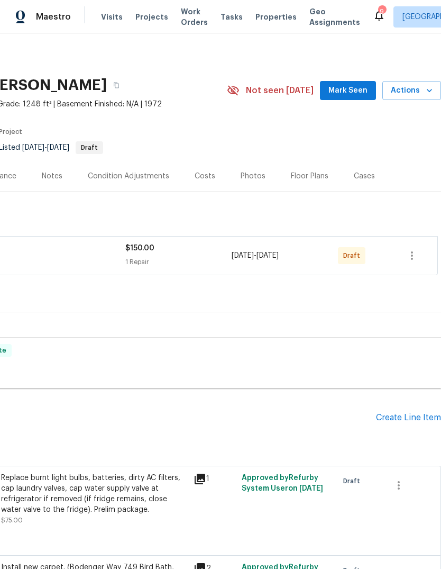
scroll to position [0, 157]
click at [416, 259] on icon "button" at bounding box center [412, 255] width 13 height 13
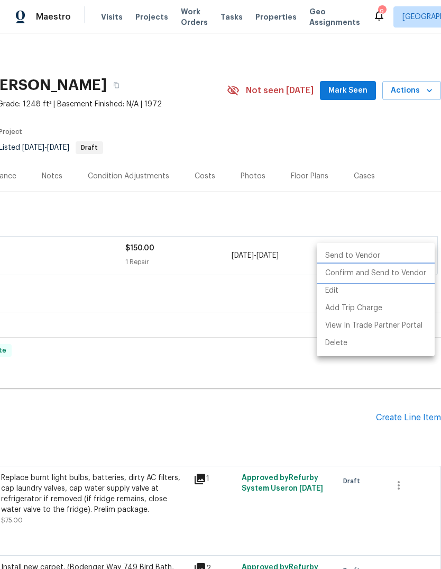
click at [404, 272] on li "Confirm and Send to Vendor" at bounding box center [376, 273] width 118 height 17
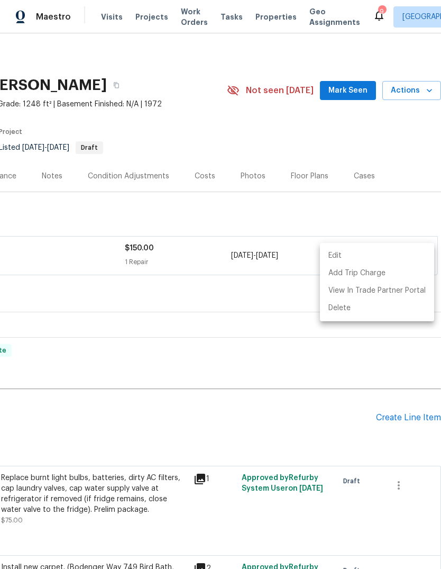
click at [381, 148] on div at bounding box center [220, 284] width 441 height 569
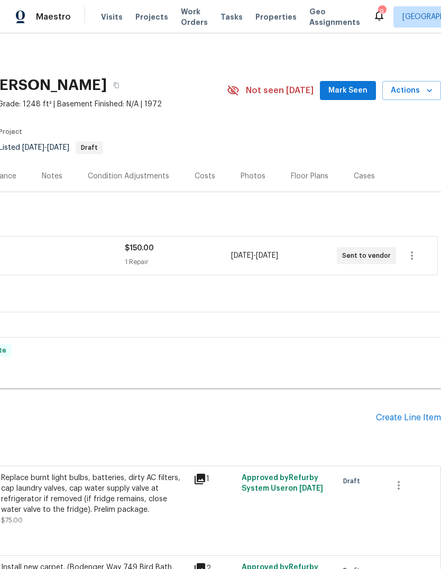
click at [44, 177] on div "Notes" at bounding box center [52, 176] width 21 height 11
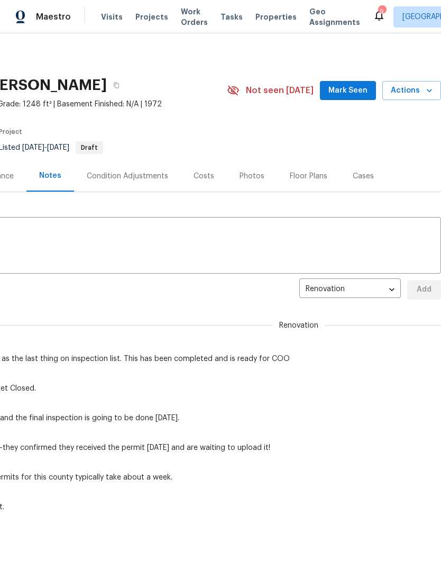
click at [191, 242] on textarea at bounding box center [142, 246] width 585 height 37
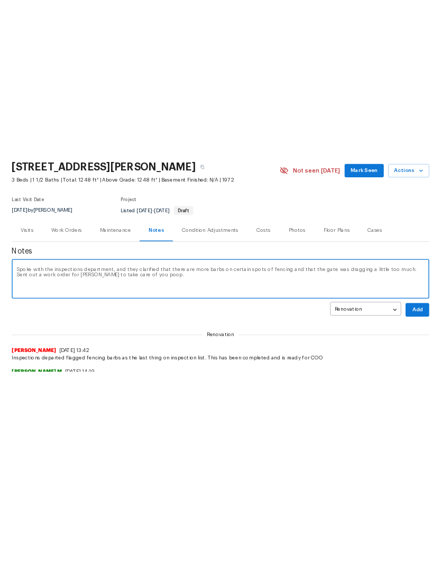
scroll to position [64, 0]
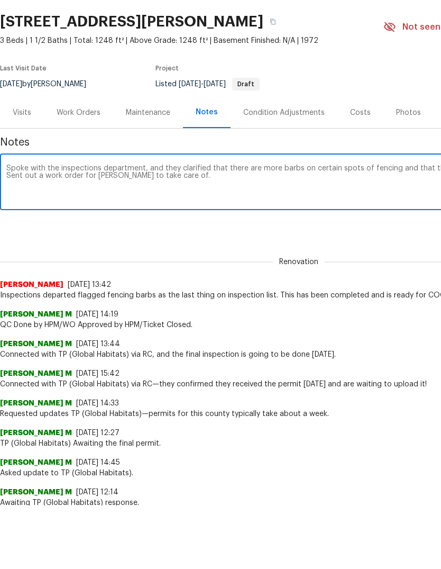
type textarea "Spoke with the inspections department, and they clarified that there are more b…"
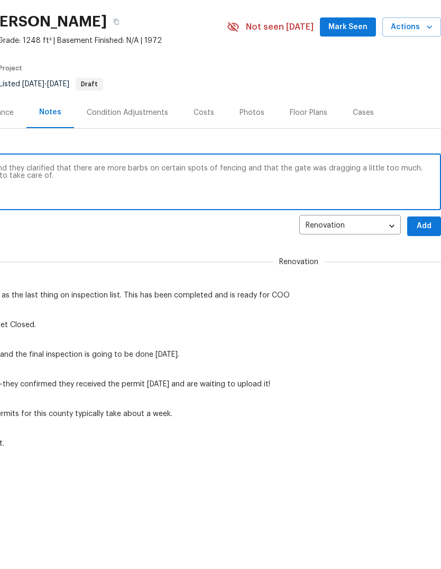
scroll to position [-2, 163]
